Goal: Navigation & Orientation: Go to known website

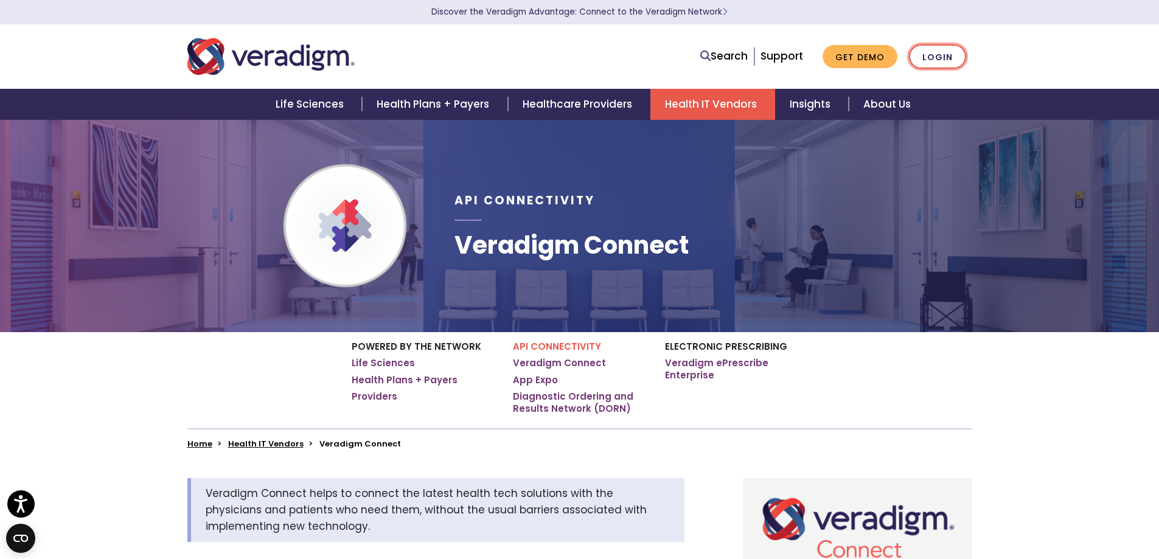
click at [933, 57] on link "Login" at bounding box center [937, 56] width 57 height 25
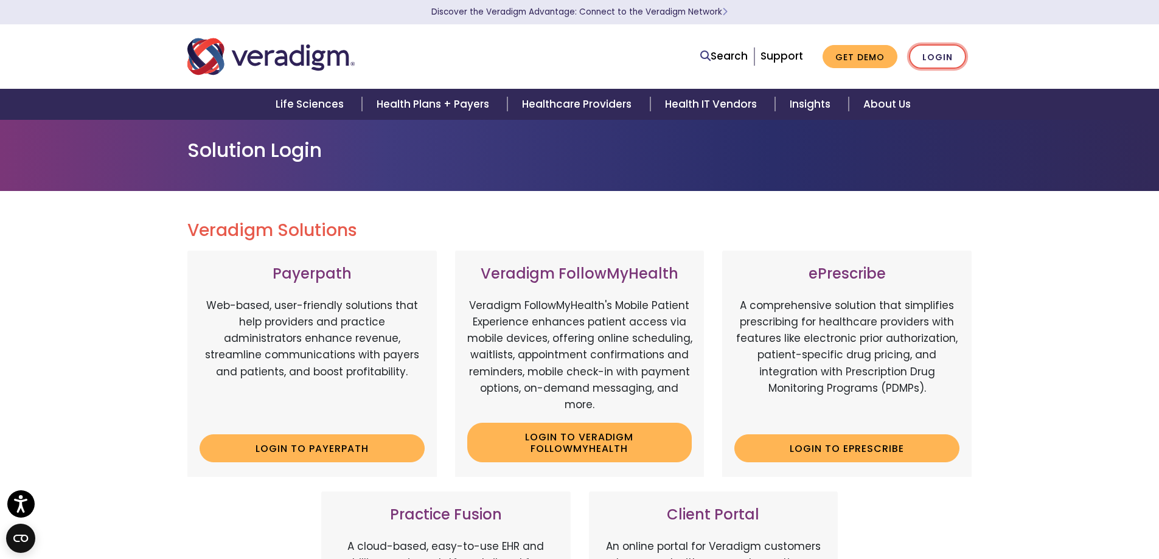
click at [953, 57] on link "Login" at bounding box center [937, 56] width 57 height 25
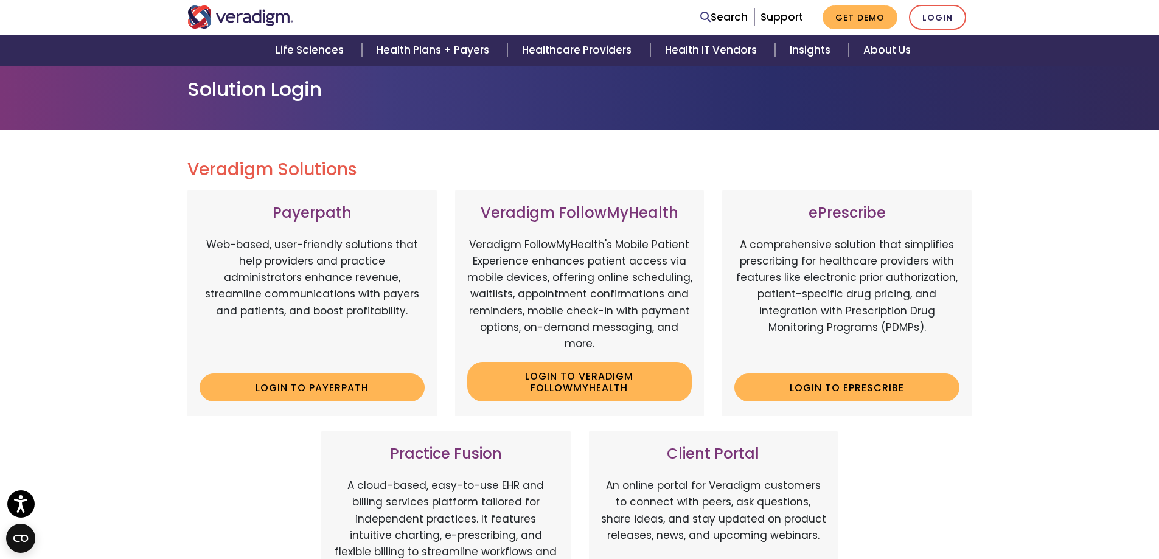
scroll to position [182, 0]
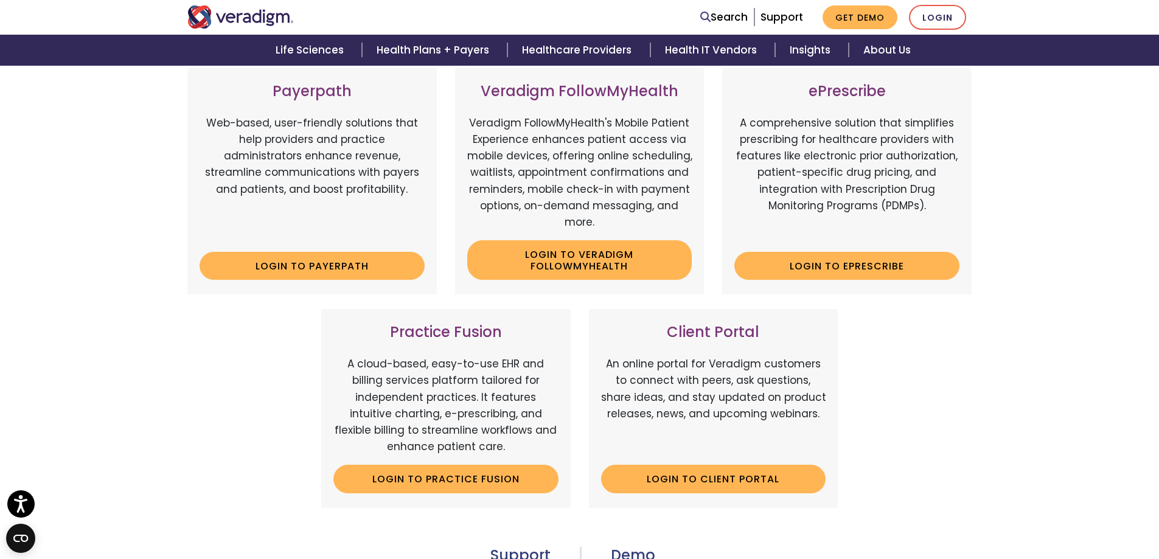
click at [735, 355] on div "Client Portal An online portal for Veradigm customers to connect with peers, as…" at bounding box center [713, 408] width 249 height 198
click at [685, 474] on link "Login to Client Portal" at bounding box center [713, 479] width 225 height 28
click at [690, 477] on link "Login to Client Portal" at bounding box center [713, 479] width 225 height 28
